Goal: Task Accomplishment & Management: Use online tool/utility

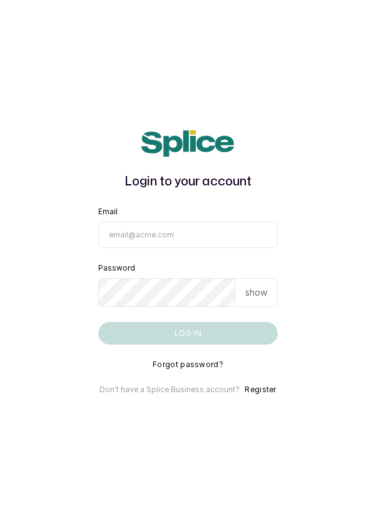
click at [198, 248] on input "Email" at bounding box center [188, 235] width 180 height 26
type input "info@dermaspaceng.com"
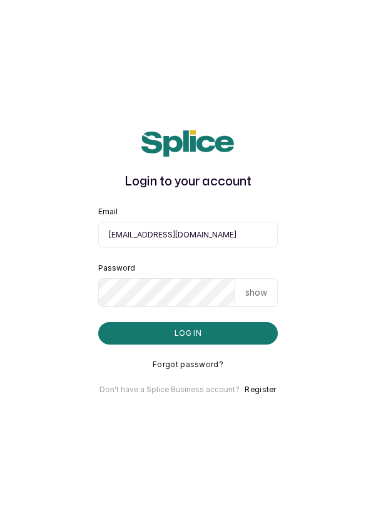
click at [98, 322] on button "Log in" at bounding box center [188, 333] width 180 height 23
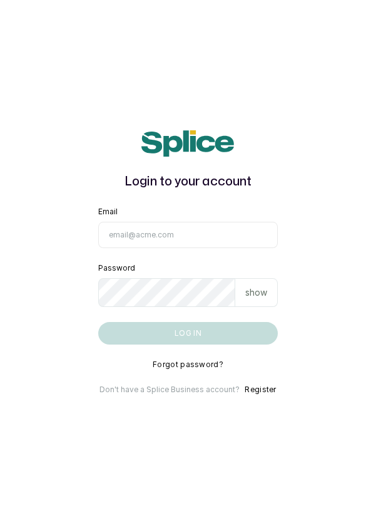
type input "[EMAIL_ADDRESS][DOMAIN_NAME]"
click at [98, 322] on button "Log in" at bounding box center [188, 333] width 180 height 23
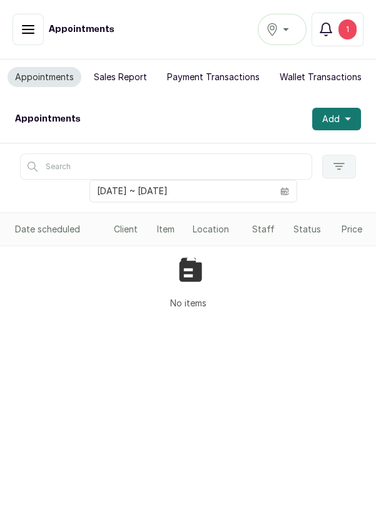
click at [36, 19] on button "button" at bounding box center [28, 29] width 31 height 31
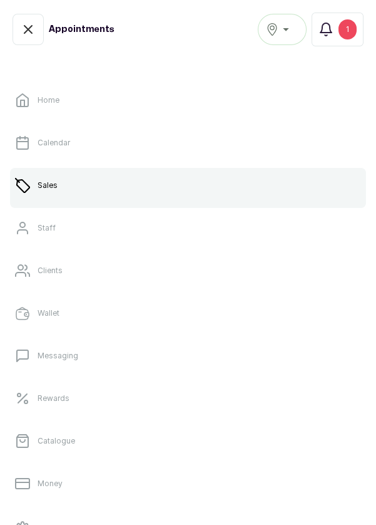
click at [48, 141] on p "Calendar" at bounding box center [54, 143] width 33 height 10
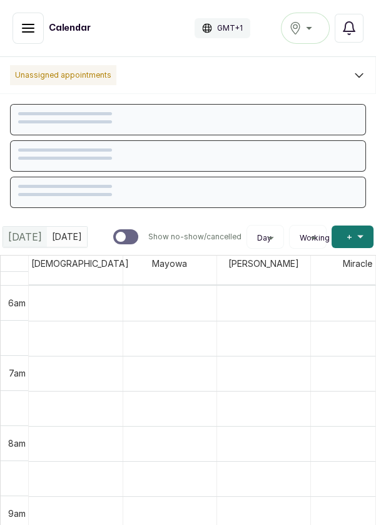
scroll to position [421, 0]
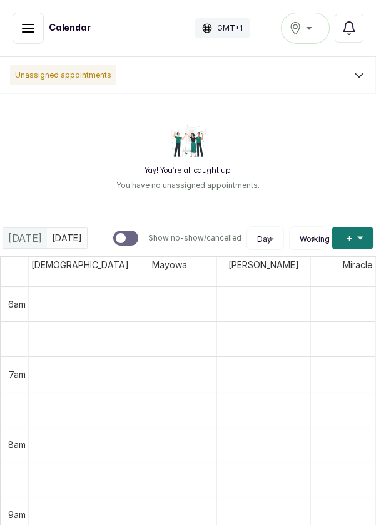
click at [321, 27] on div "Ikoyi" at bounding box center [305, 28] width 33 height 15
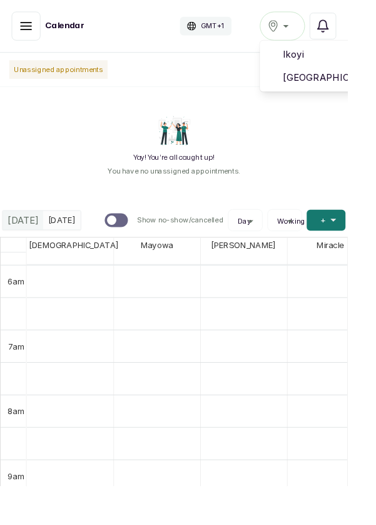
click at [340, 88] on span "Victoria Island" at bounding box center [351, 83] width 90 height 15
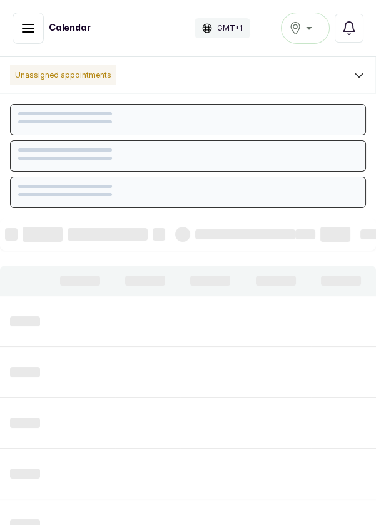
scroll to position [421, 0]
